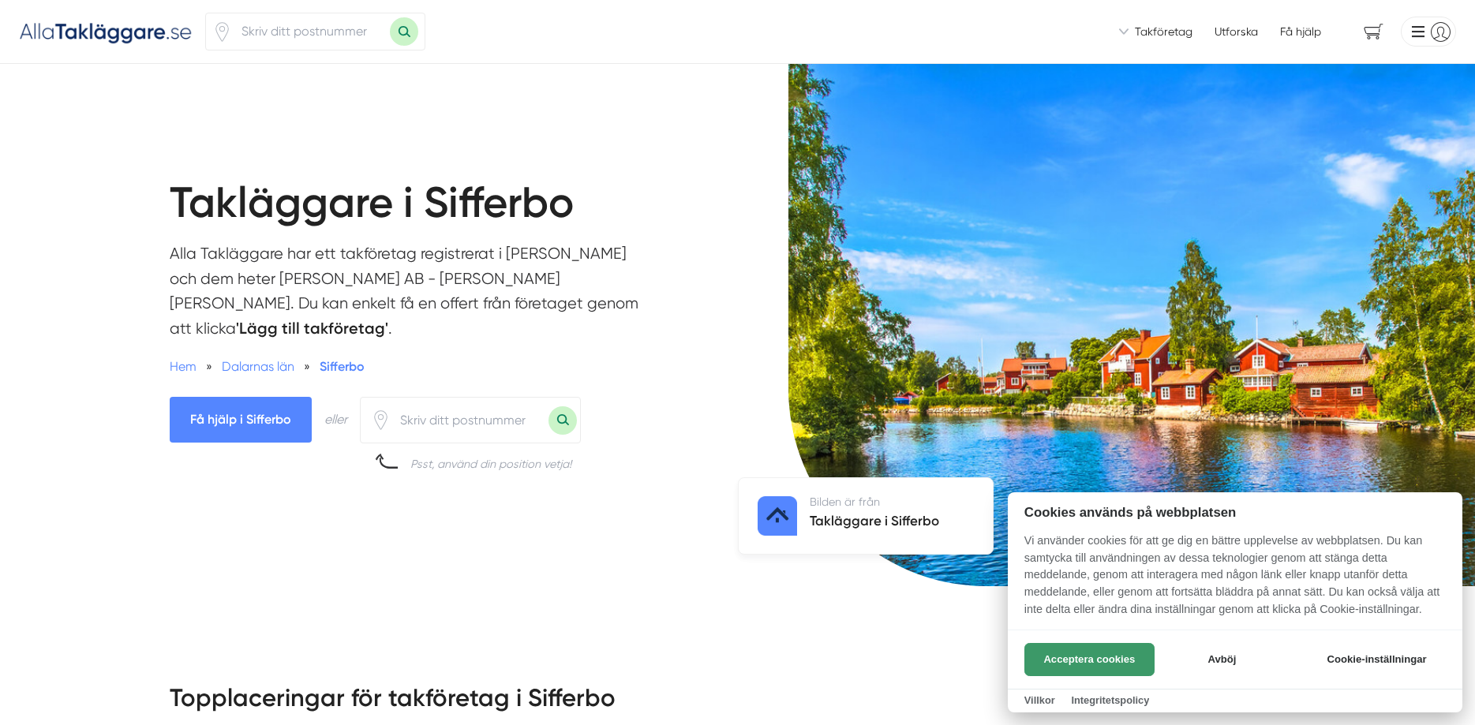
drag, startPoint x: 1079, startPoint y: 661, endPoint x: 1061, endPoint y: 661, distance: 18.2
click at [1077, 661] on button "Acceptera cookies" at bounding box center [1089, 659] width 130 height 33
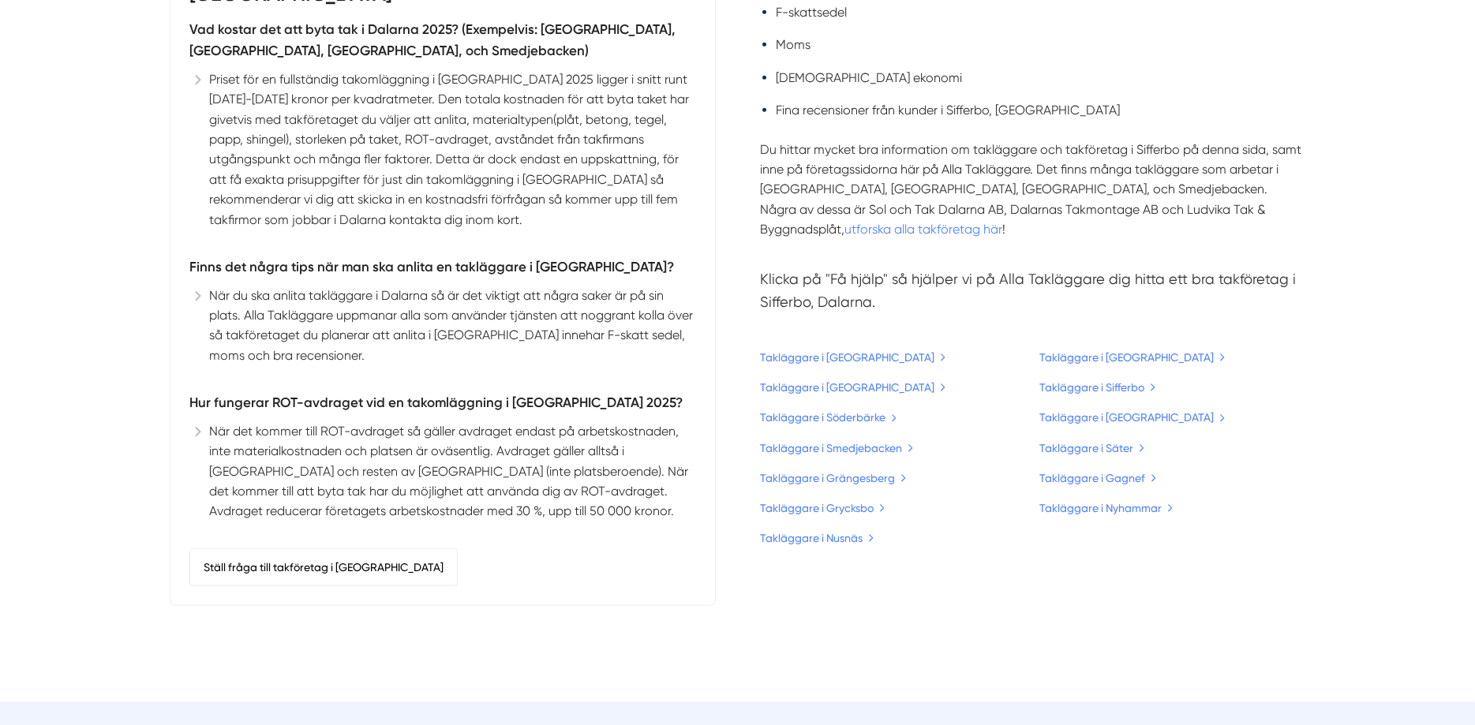
scroll to position [4113, 0]
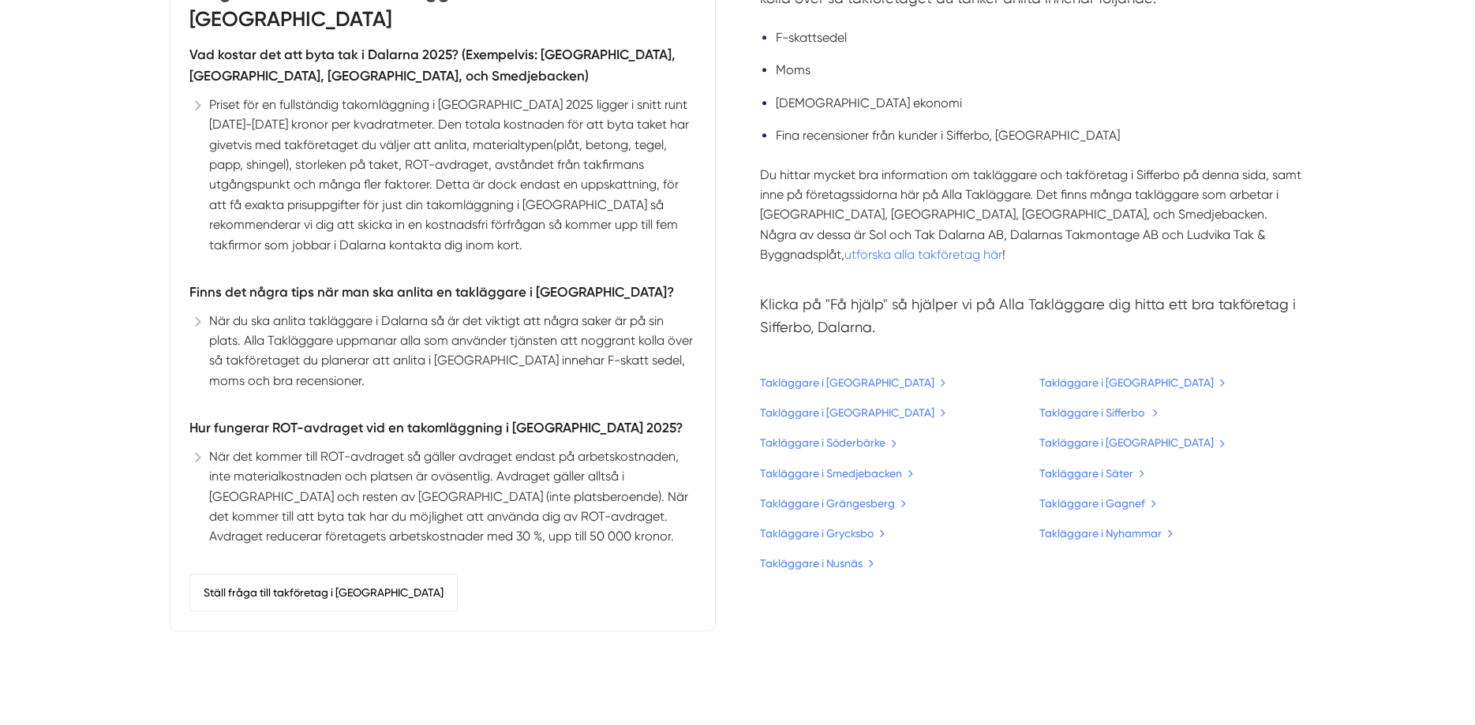
click at [1099, 404] on link "Takläggare i Sifferbo" at bounding box center [1098, 412] width 119 height 17
click at [1151, 404] on link "Takläggare i Sifferbo" at bounding box center [1098, 412] width 119 height 17
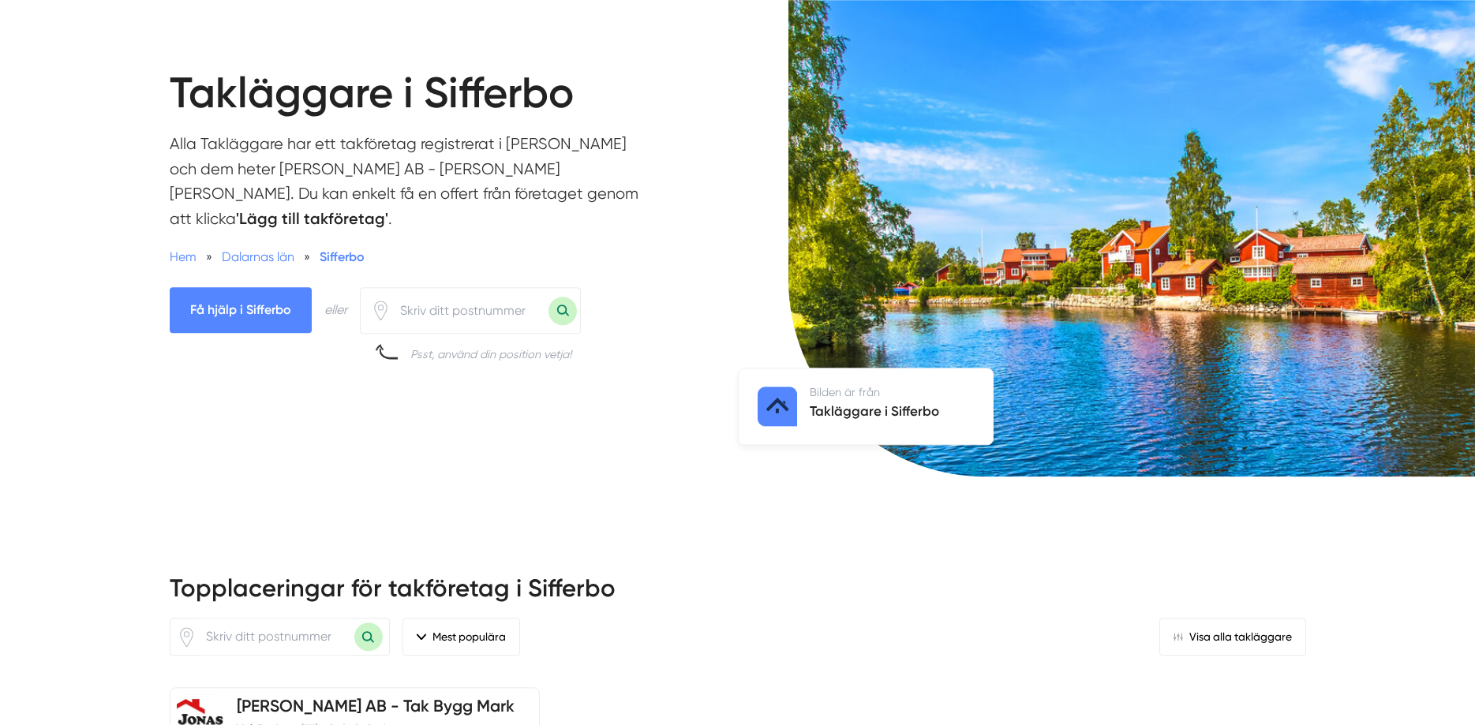
scroll to position [58, 0]
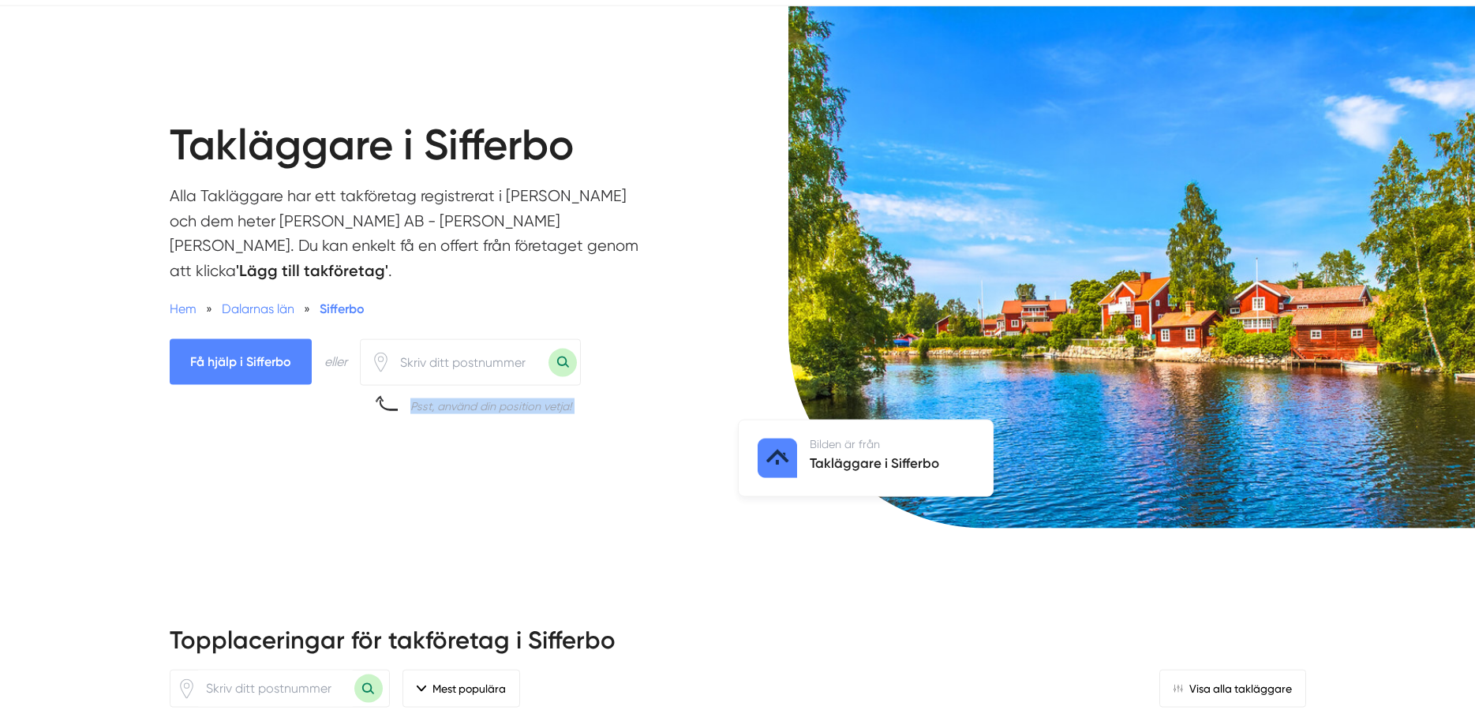
drag, startPoint x: 727, startPoint y: 201, endPoint x: 747, endPoint y: 185, distance: 25.9
click at [747, 185] on div "Takläggare i Sifferbo Alla Takläggare har ett takföretag registrerat i Sifferbo…" at bounding box center [737, 282] width 1475 height 553
click at [747, 185] on div "Bilden är från Takläggare i Sifferbo" at bounding box center [1107, 282] width 738 height 553
click at [335, 301] on span "Sifferbo" at bounding box center [342, 308] width 45 height 15
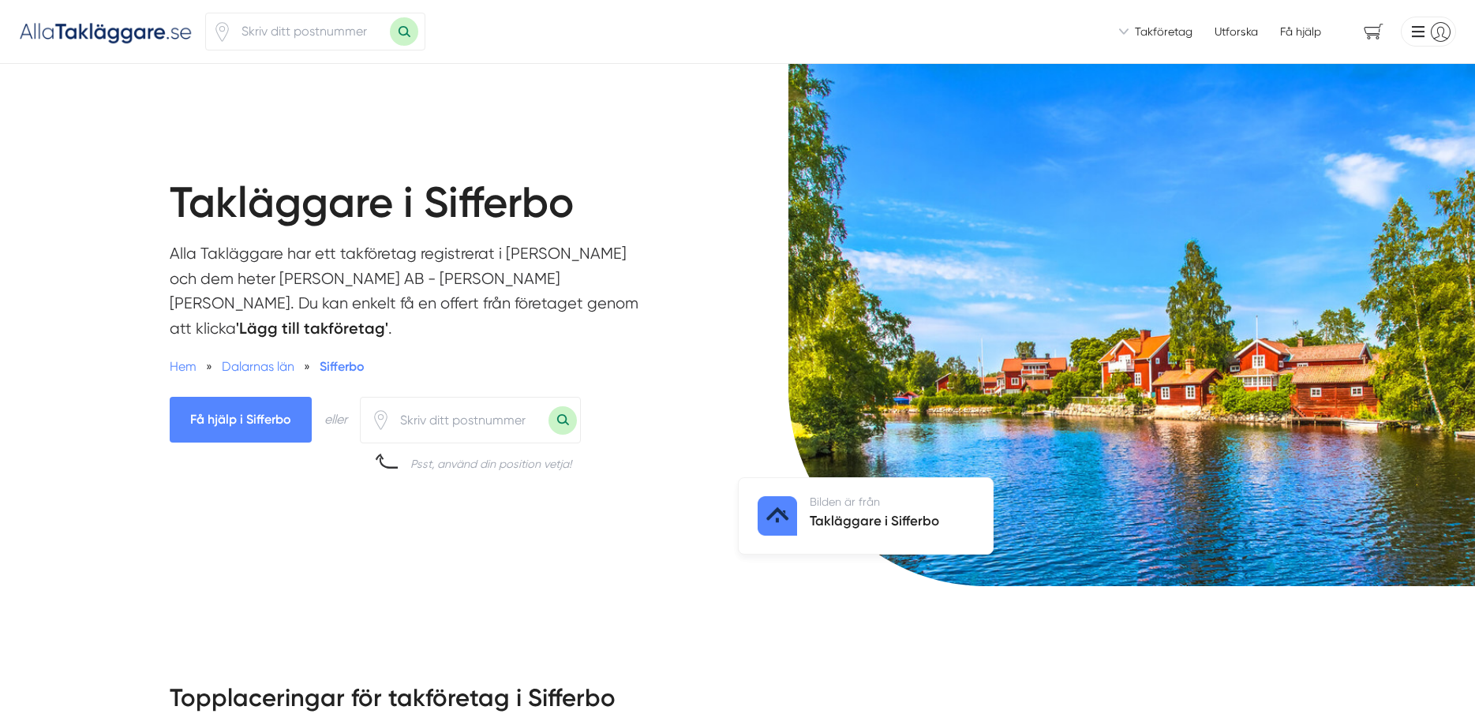
scroll to position [4113, 0]
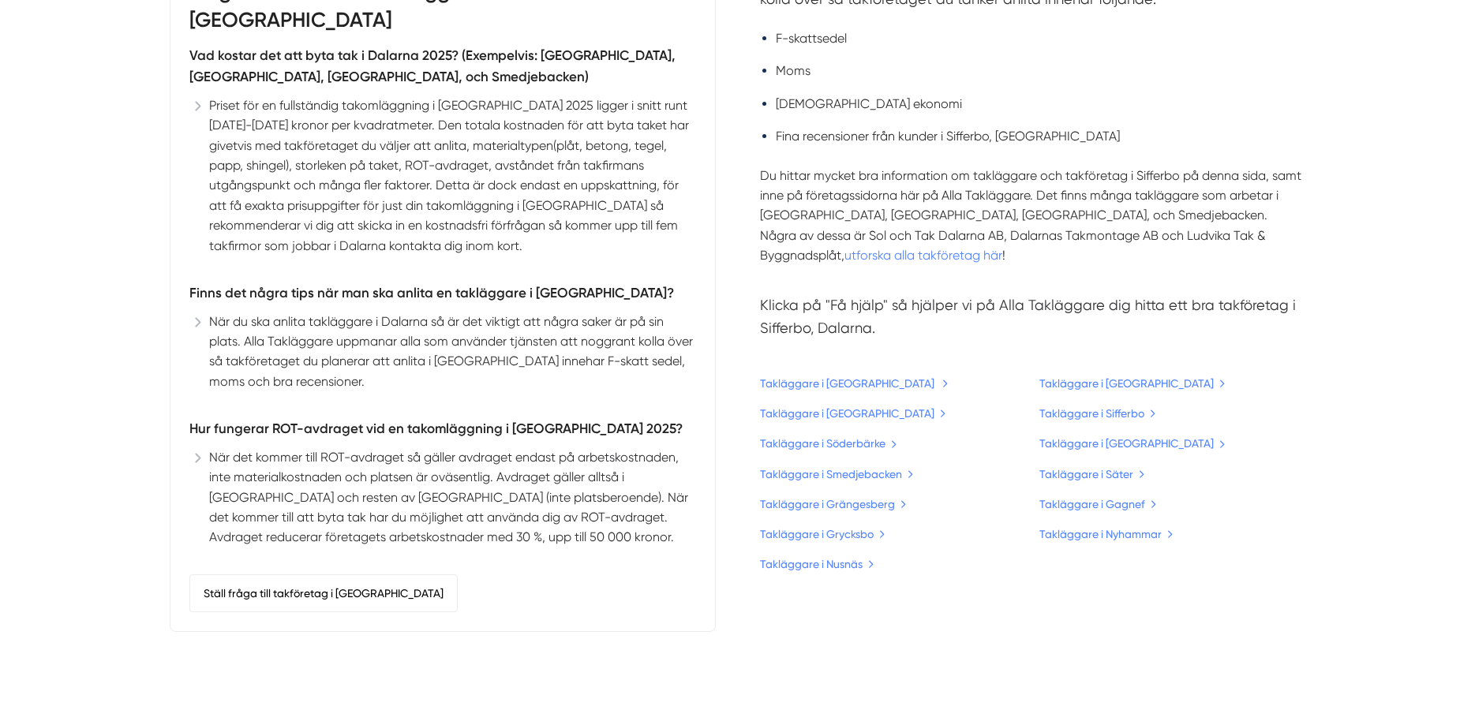
click at [876, 375] on link "Takläggare i [GEOGRAPHIC_DATA]" at bounding box center [854, 383] width 189 height 17
click at [814, 375] on link "Takläggare i [GEOGRAPHIC_DATA]" at bounding box center [854, 383] width 189 height 17
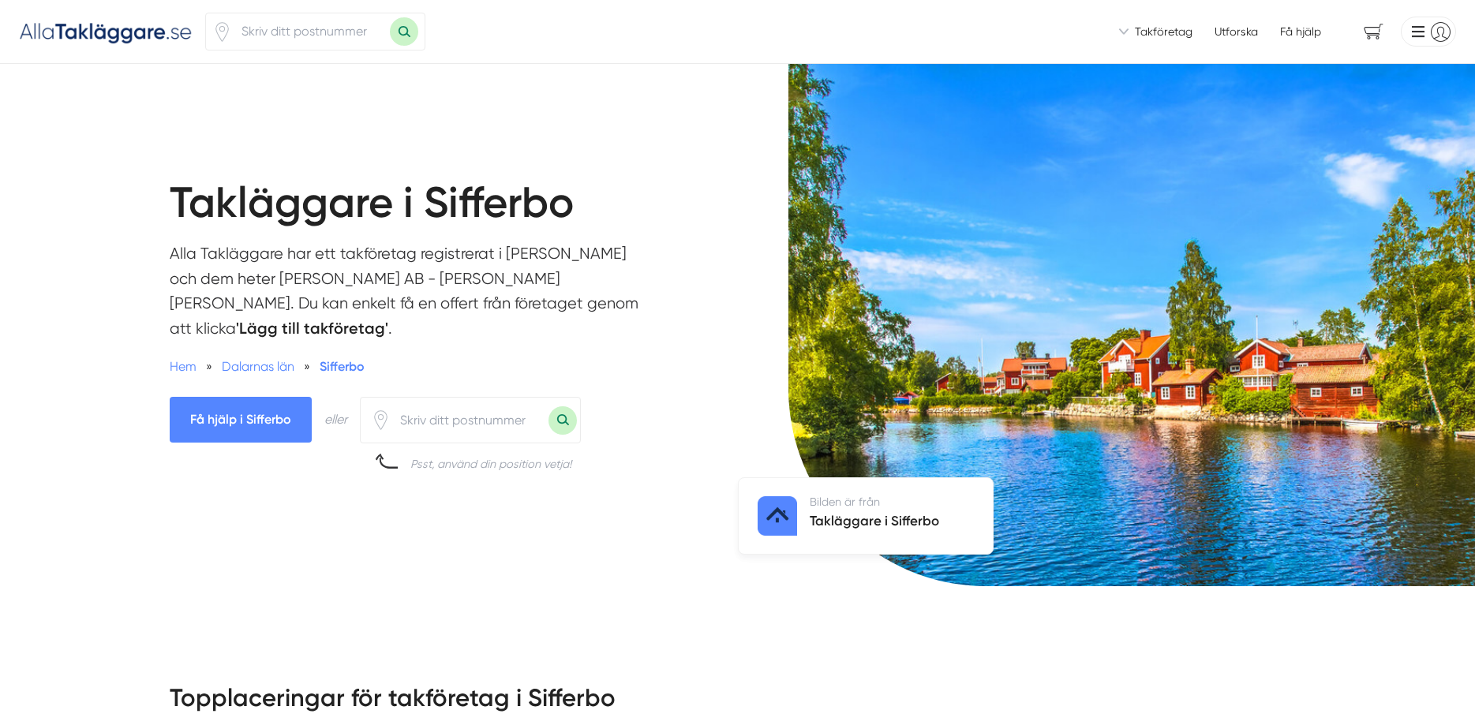
scroll to position [4131, 0]
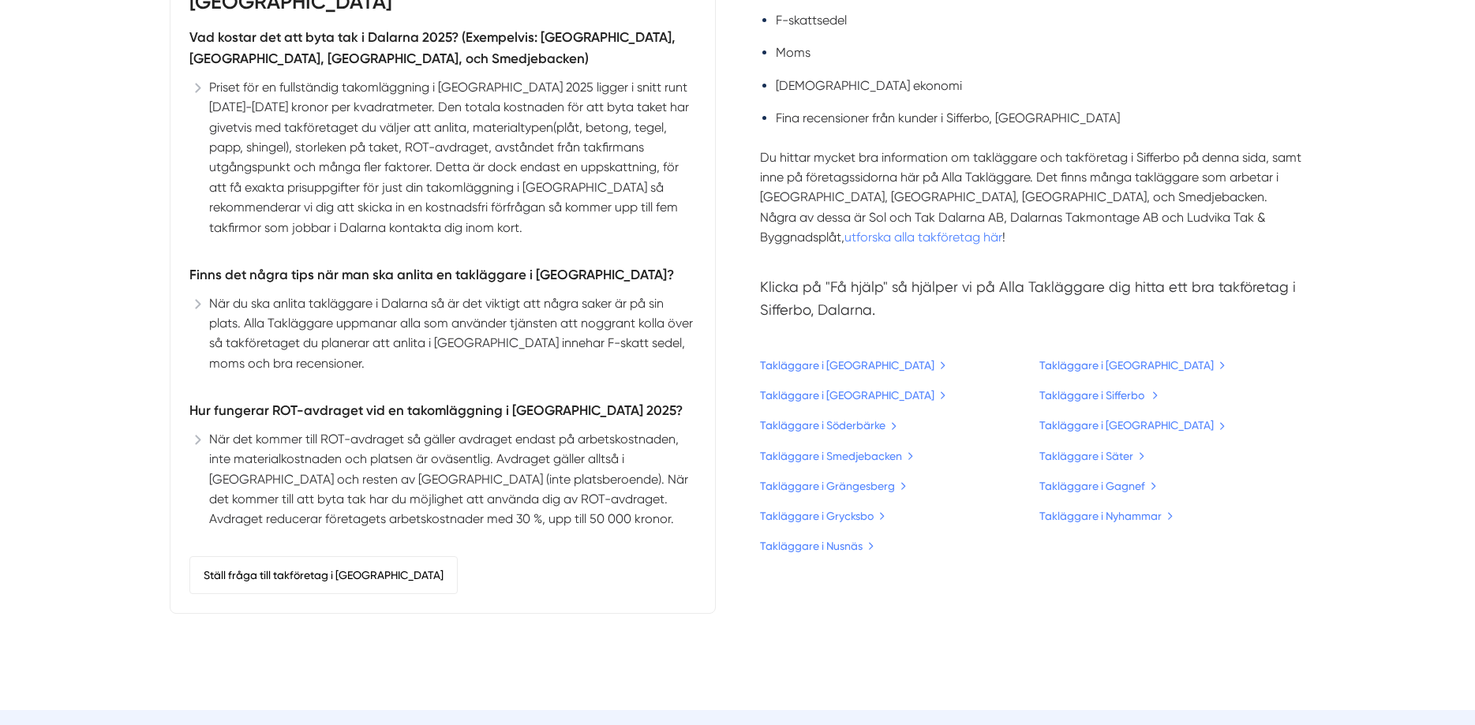
click at [1150, 387] on link "Takläggare i Sifferbo" at bounding box center [1098, 395] width 119 height 17
click at [1122, 387] on link "Takläggare i Sifferbo" at bounding box center [1098, 395] width 119 height 17
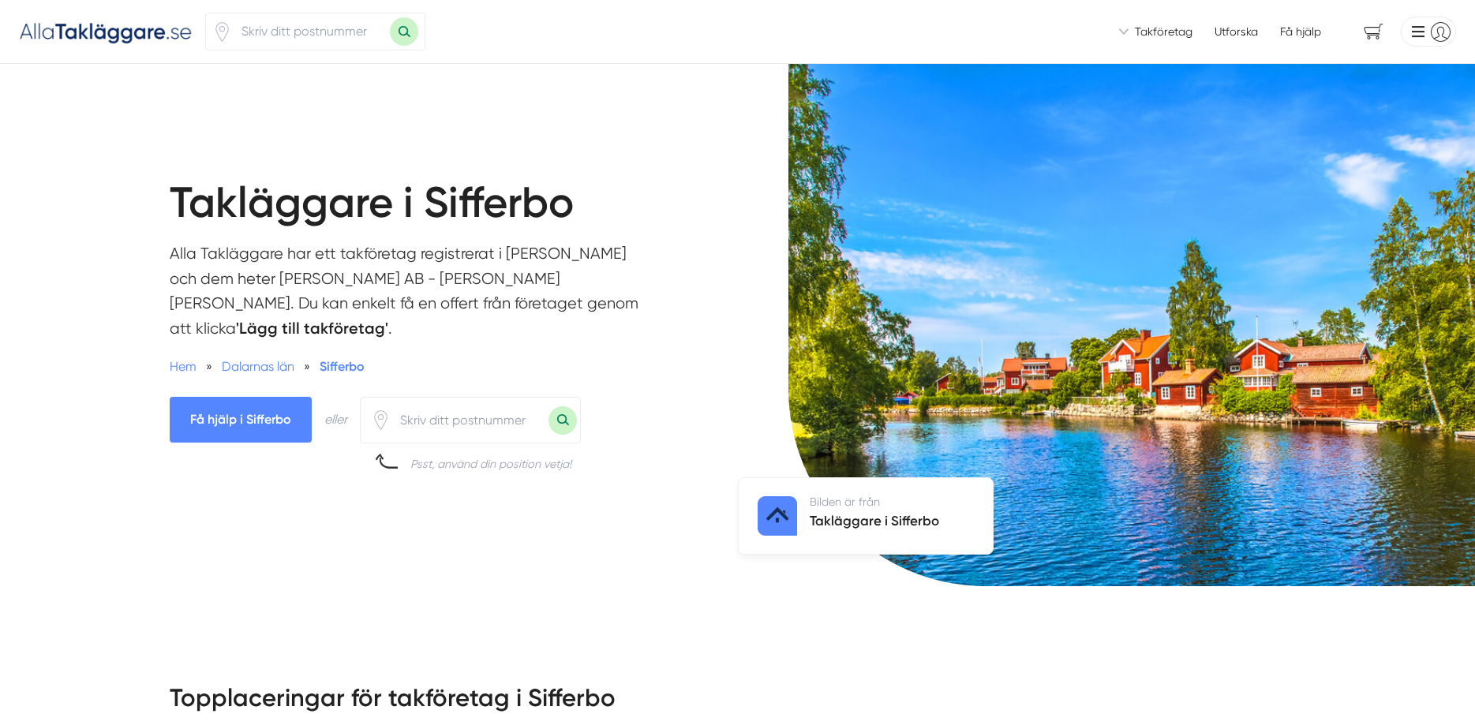
click at [279, 400] on span "Få hjälp i Sifferbo" at bounding box center [241, 419] width 142 height 45
